Goal: Information Seeking & Learning: Understand process/instructions

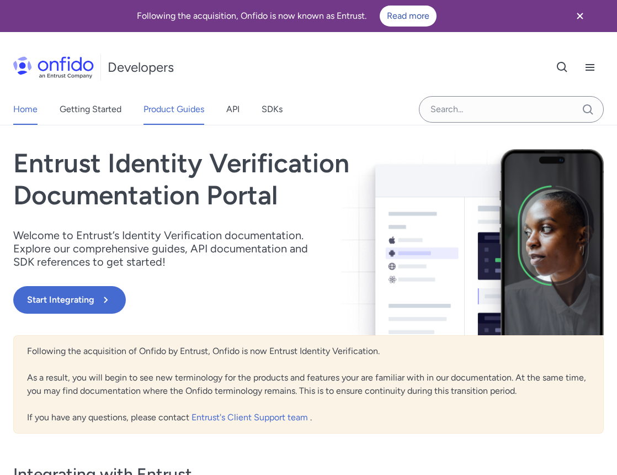
click at [181, 121] on link "Product Guides" at bounding box center [174, 109] width 61 height 31
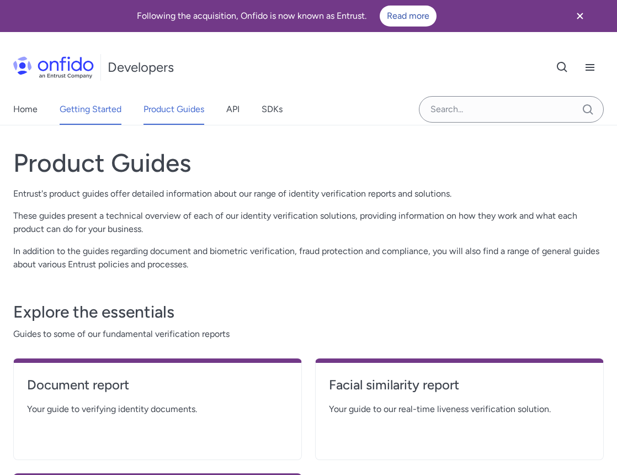
click at [94, 111] on link "Getting Started" at bounding box center [91, 109] width 62 height 31
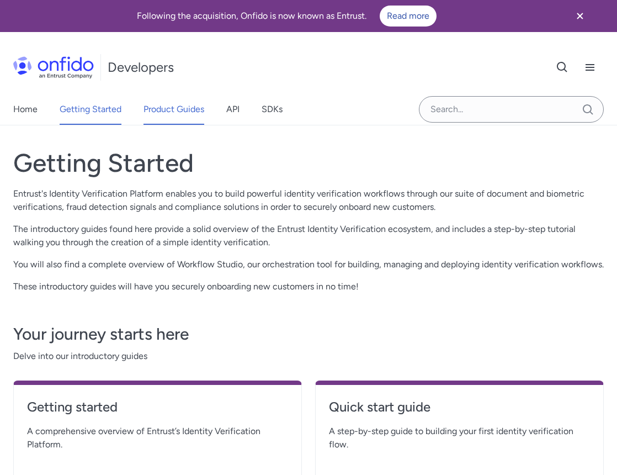
click at [162, 114] on link "Product Guides" at bounding box center [174, 109] width 61 height 31
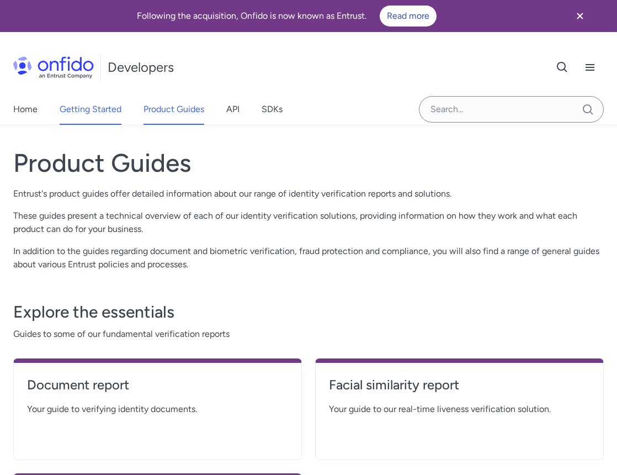
click at [66, 108] on link "Getting Started" at bounding box center [91, 109] width 62 height 31
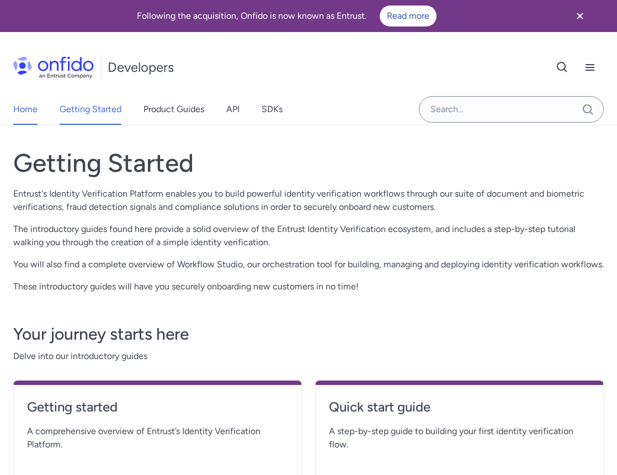
click at [29, 116] on link "Home" at bounding box center [25, 109] width 24 height 31
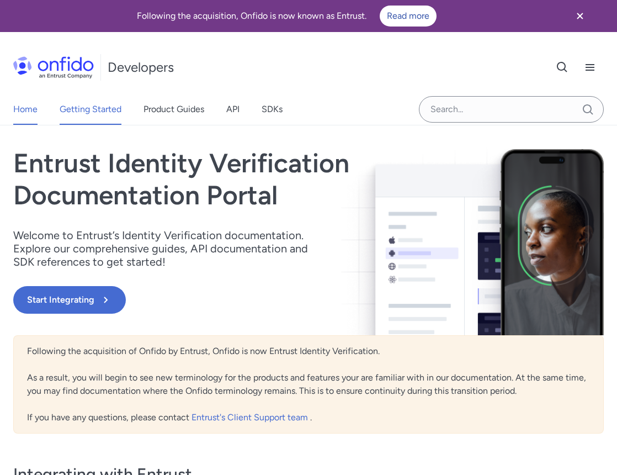
click at [67, 108] on link "Getting Started" at bounding box center [91, 109] width 62 height 31
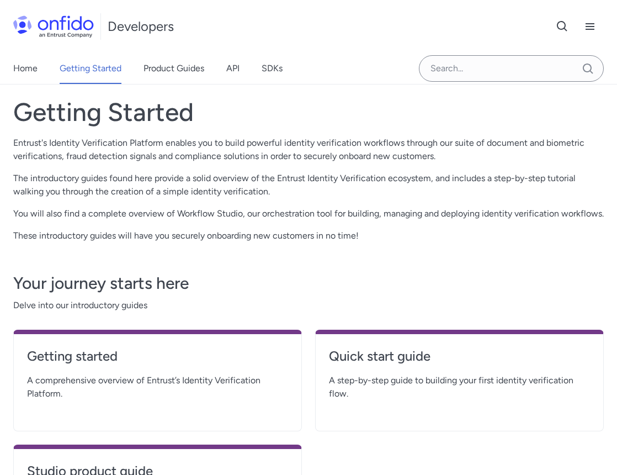
scroll to position [54, 0]
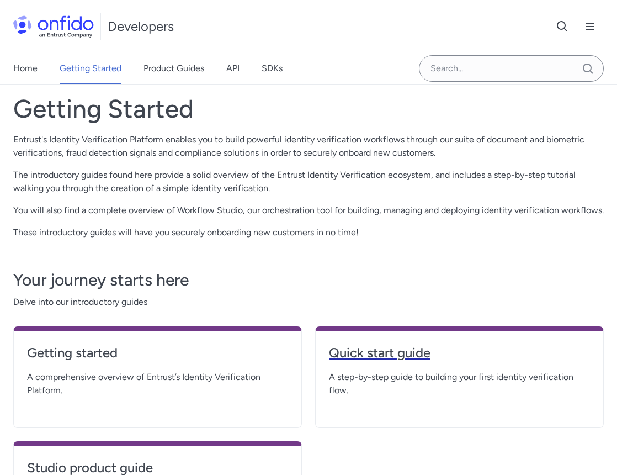
click at [402, 357] on h4 "Quick start guide" at bounding box center [459, 353] width 261 height 18
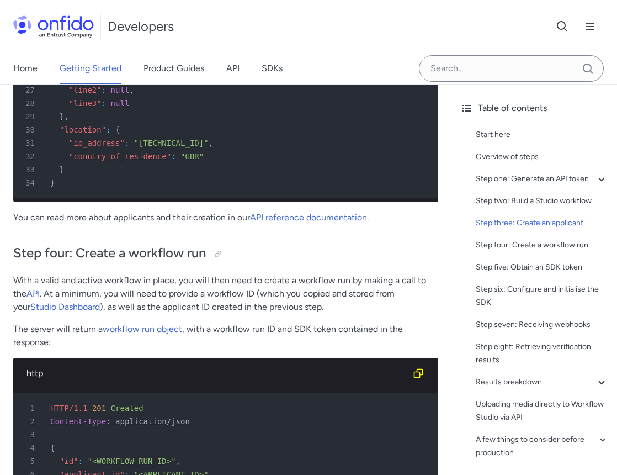
scroll to position [3081, 0]
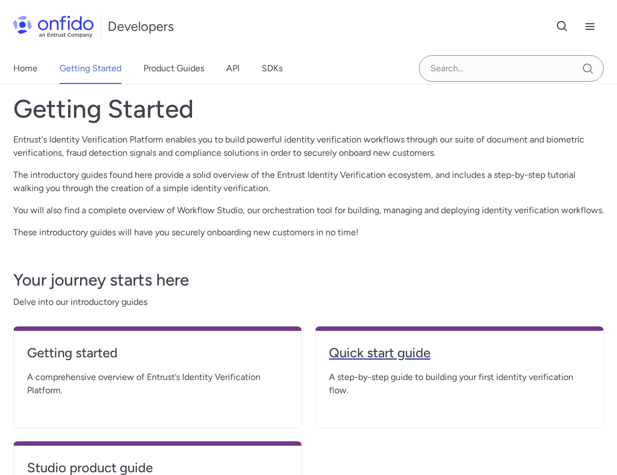
click at [414, 353] on h4 "Quick start guide" at bounding box center [459, 353] width 261 height 18
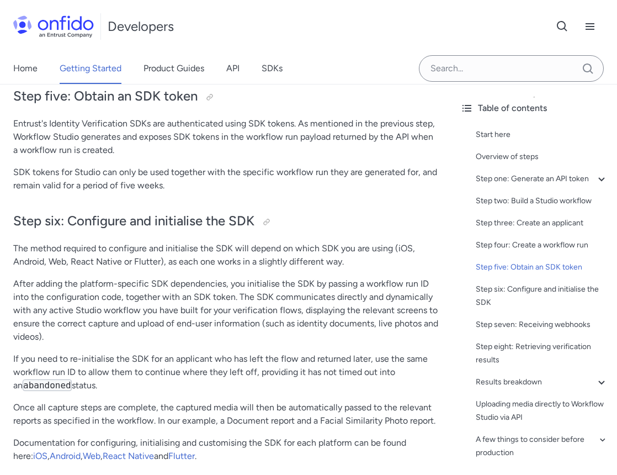
scroll to position [3409, 0]
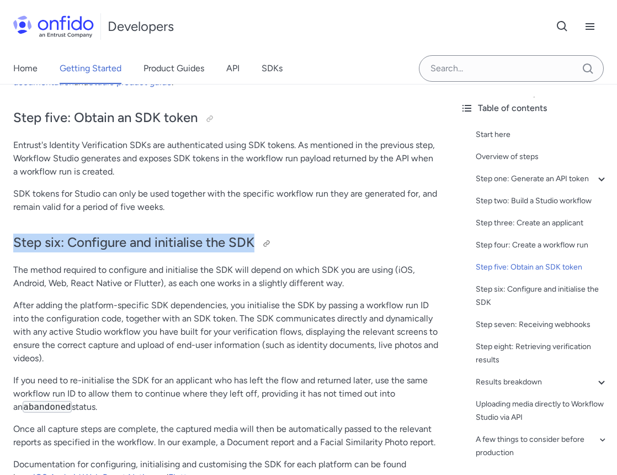
drag, startPoint x: 14, startPoint y: 244, endPoint x: 259, endPoint y: 236, distance: 245.2
click at [259, 236] on h2 "Step six: Configure and initialise the SDK" at bounding box center [225, 243] width 425 height 19
copy h2 "Step six: Configure and initialise the SDK"
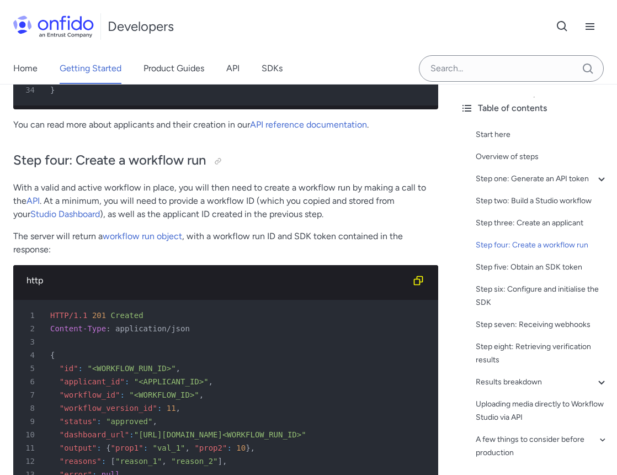
scroll to position [2780, 0]
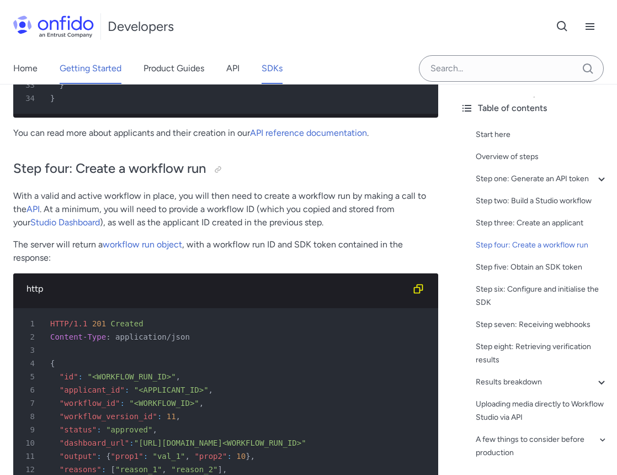
click at [274, 72] on link "SDKs" at bounding box center [272, 68] width 21 height 31
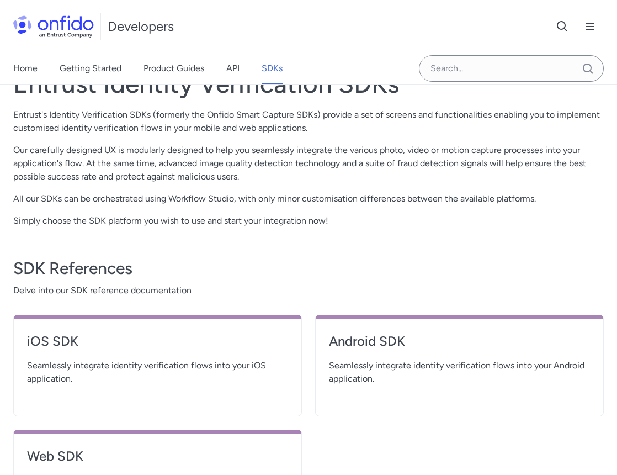
scroll to position [278, 0]
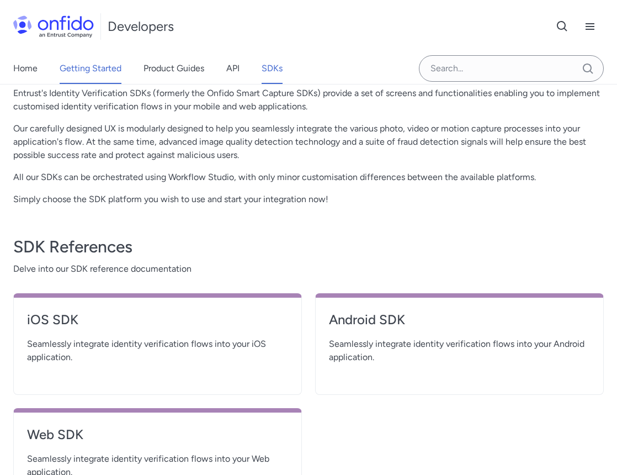
click at [99, 72] on link "Getting Started" at bounding box center [91, 68] width 62 height 31
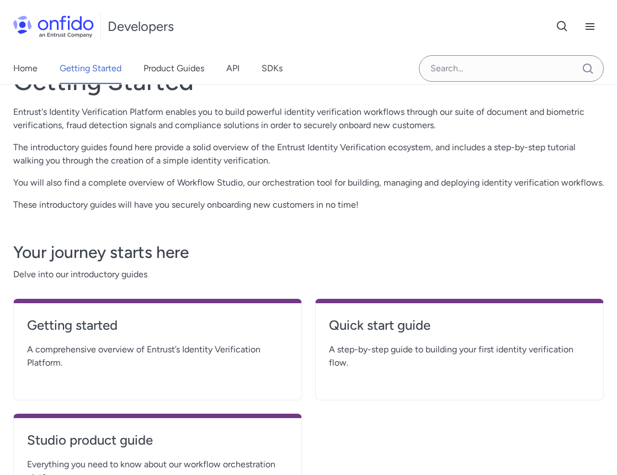
scroll to position [71, 0]
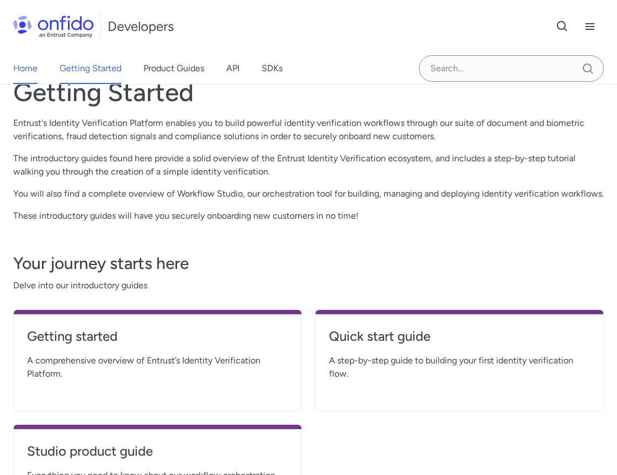
click at [23, 73] on link "Home" at bounding box center [25, 68] width 24 height 31
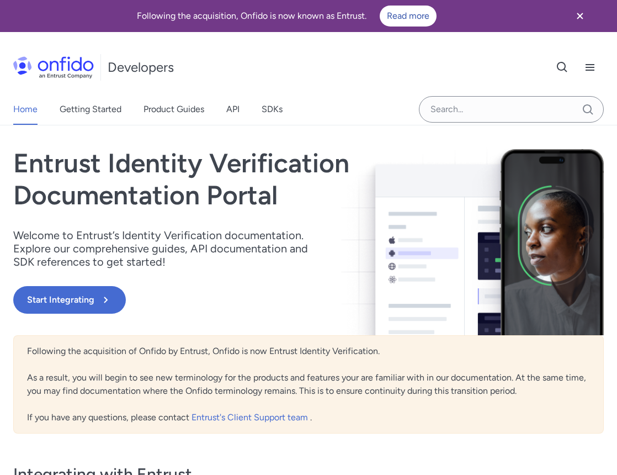
click at [583, 16] on icon "Close banner" at bounding box center [580, 15] width 13 height 13
